Goal: Task Accomplishment & Management: Use online tool/utility

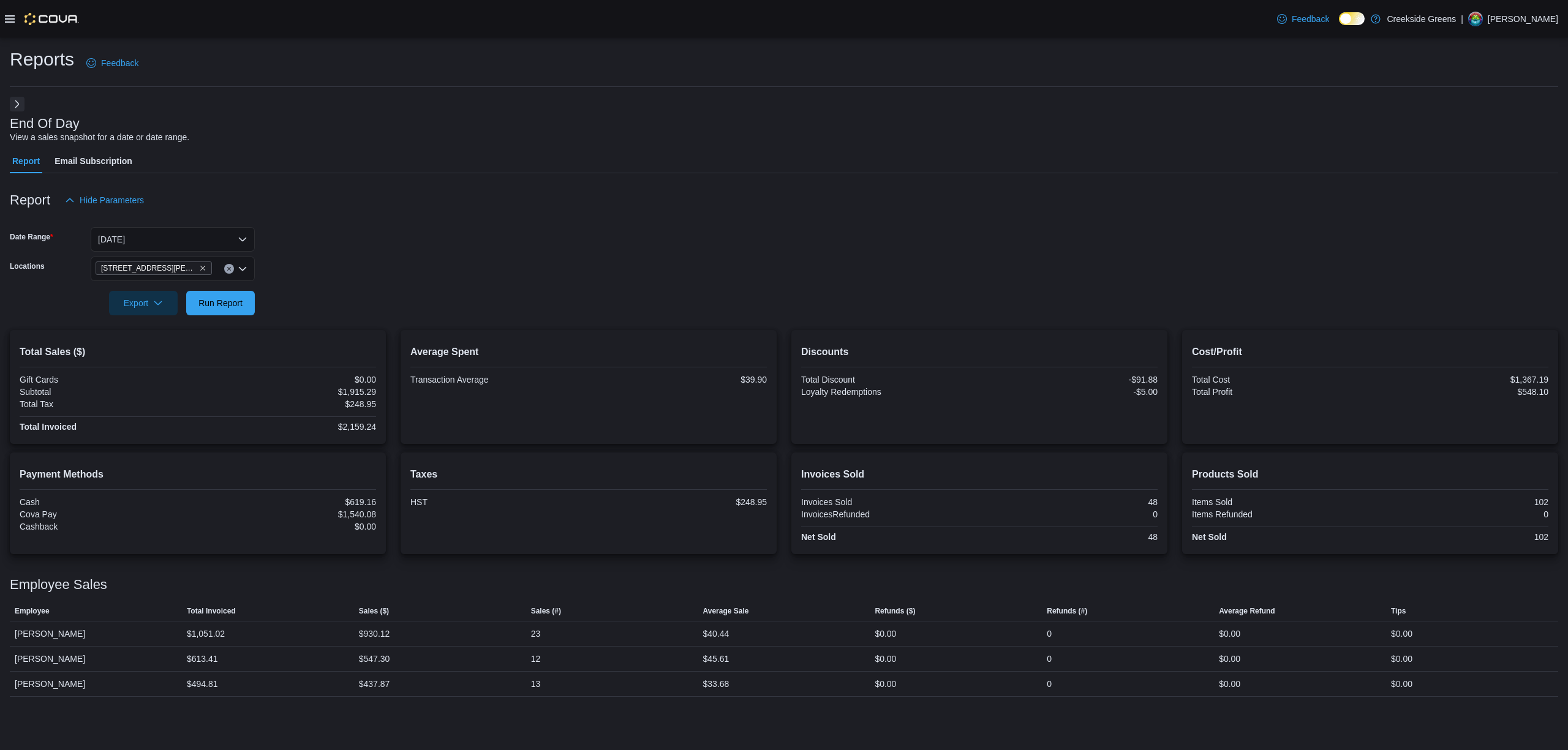
click at [217, 319] on div at bounding box center [784, 323] width 1549 height 15
click at [223, 303] on span "Run Report" at bounding box center [220, 303] width 54 height 25
